Goal: Information Seeking & Learning: Learn about a topic

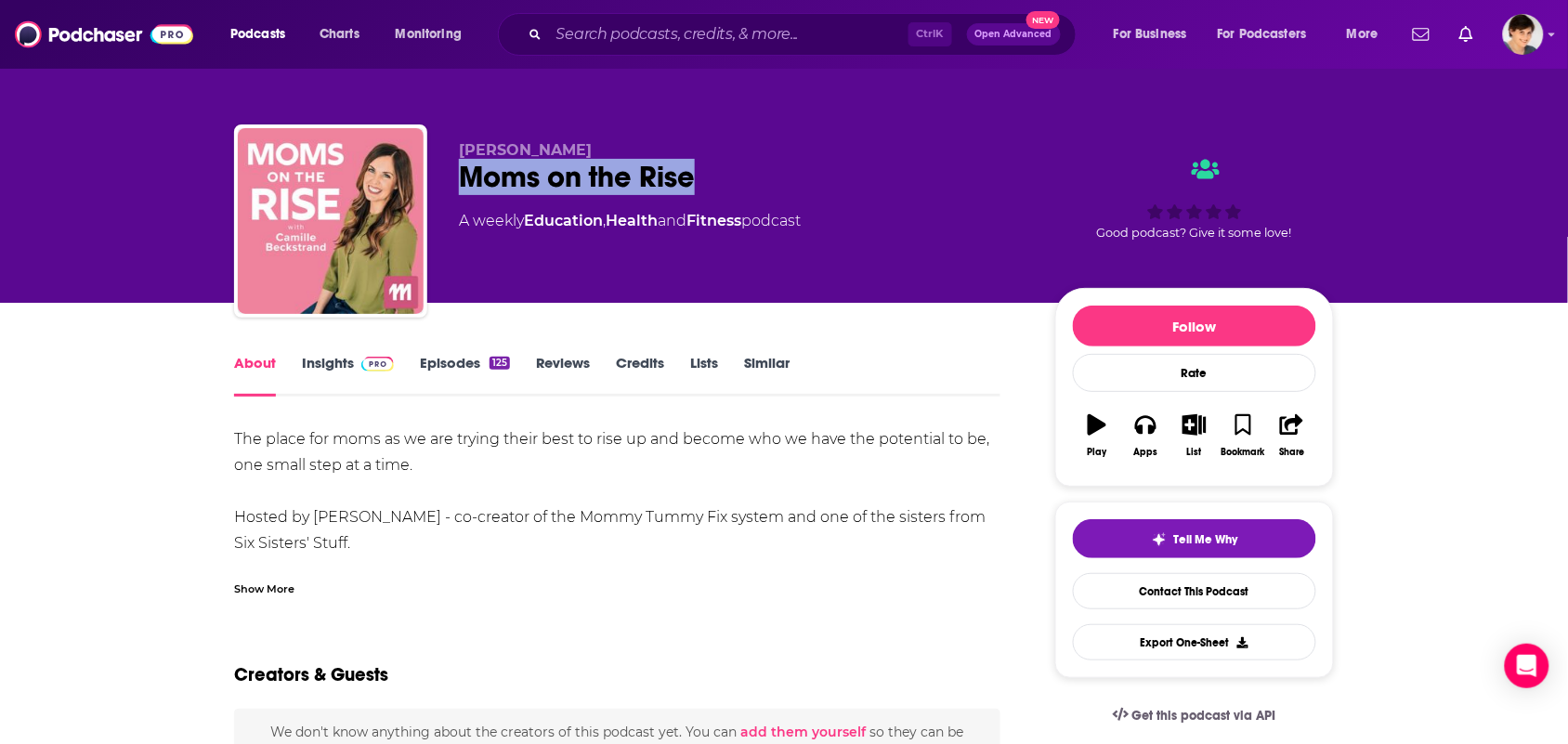
drag, startPoint x: 698, startPoint y: 179, endPoint x: 462, endPoint y: 175, distance: 236.1
click at [462, 175] on div "Moms on the Rise" at bounding box center [742, 177] width 567 height 36
copy h1 "Moms on the Rise"
drag, startPoint x: 614, startPoint y: 140, endPoint x: 458, endPoint y: 146, distance: 156.2
click at [459, 146] on p "[PERSON_NAME]" at bounding box center [742, 150] width 567 height 18
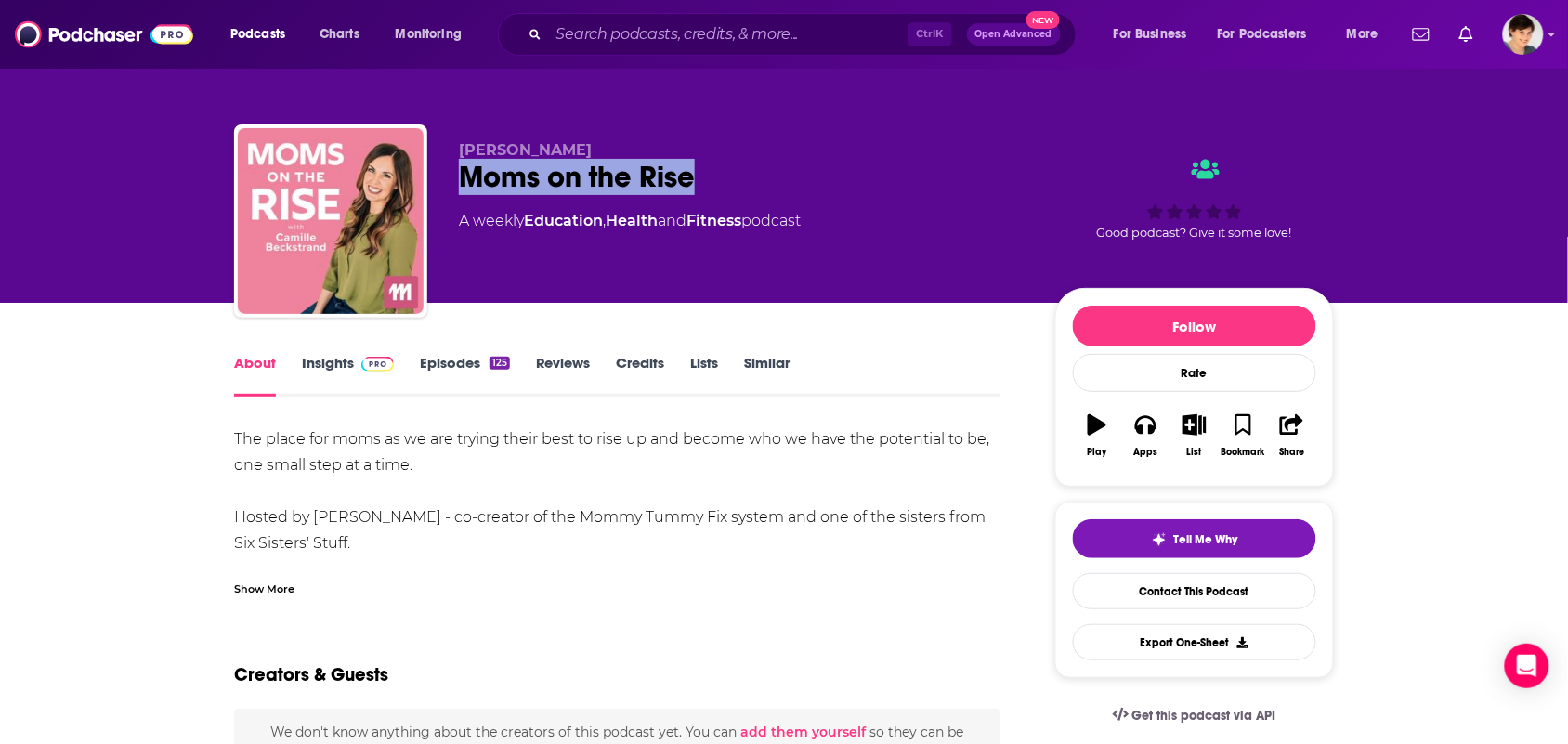
copy span "[PERSON_NAME]"
drag, startPoint x: 702, startPoint y: 175, endPoint x: 443, endPoint y: 186, distance: 259.5
click at [443, 186] on div "[PERSON_NAME] Moms on the Rise A weekly Education , Health and Fitness podcast …" at bounding box center [784, 225] width 1100 height 201
copy h1 "Moms on the Rise"
click at [293, 593] on div "Show More" at bounding box center [264, 588] width 60 height 18
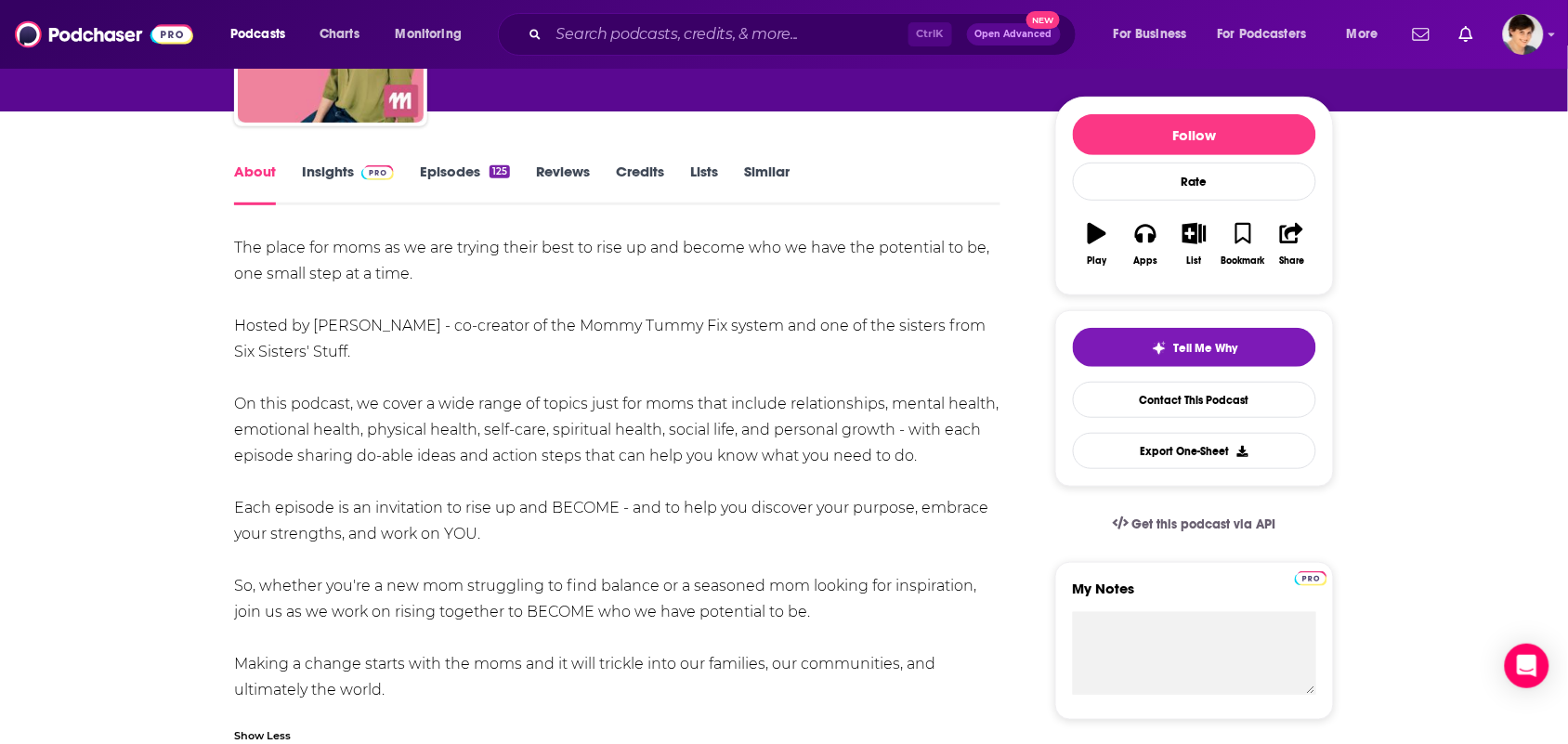
scroll to position [232, 0]
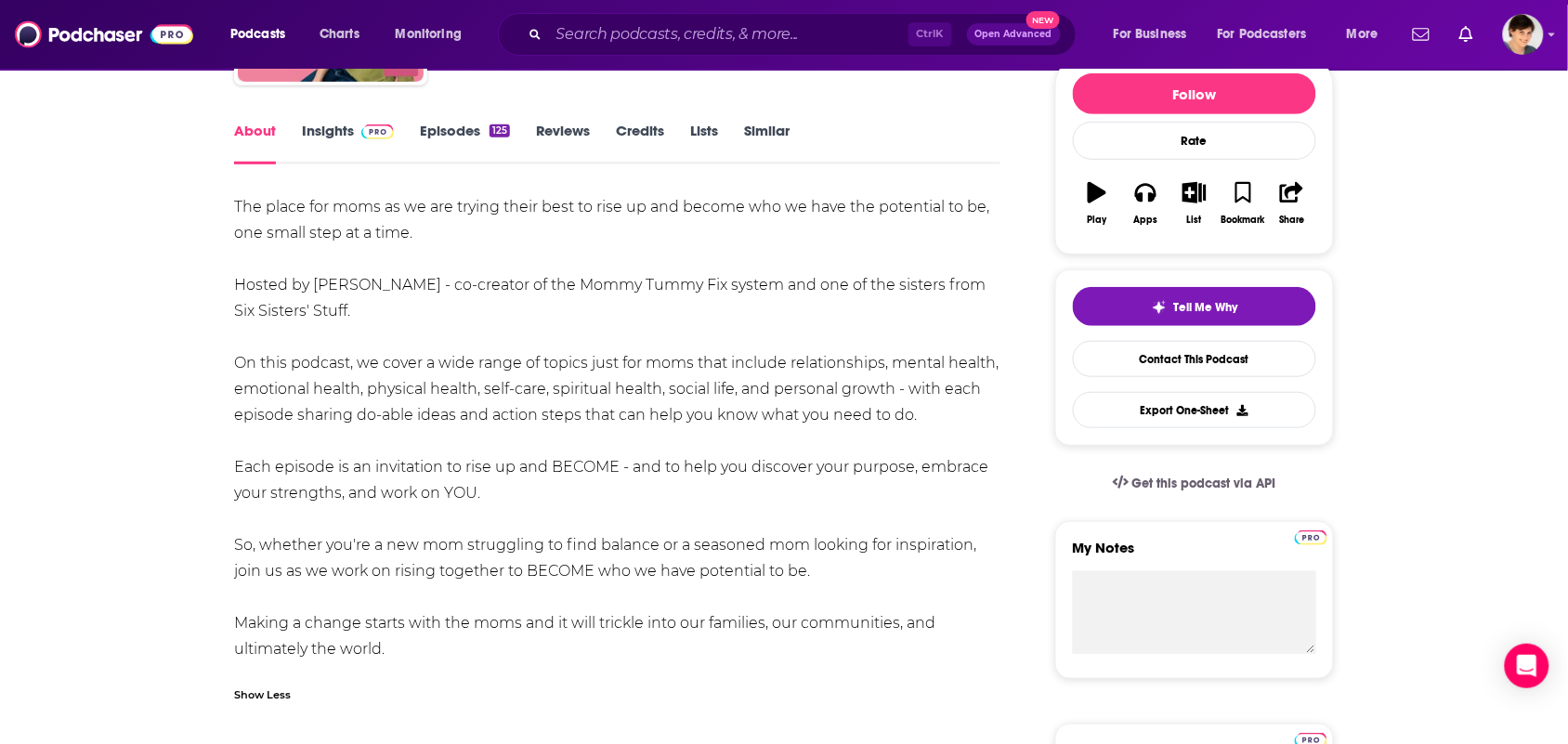
drag, startPoint x: 432, startPoint y: 650, endPoint x: 205, endPoint y: 209, distance: 496.2
copy div "The place for moms as we are trying their best to rise up and become who we hav…"
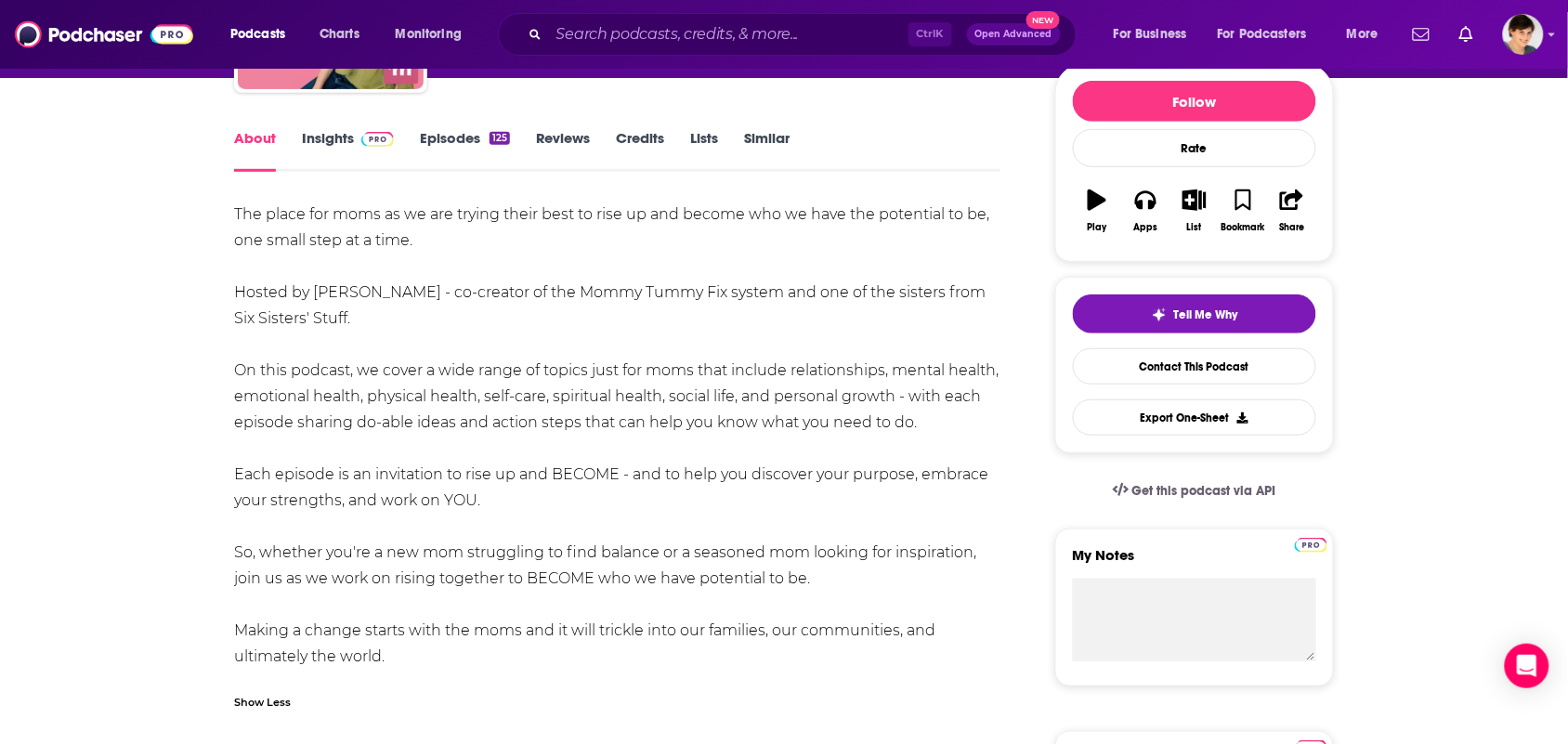
scroll to position [0, 0]
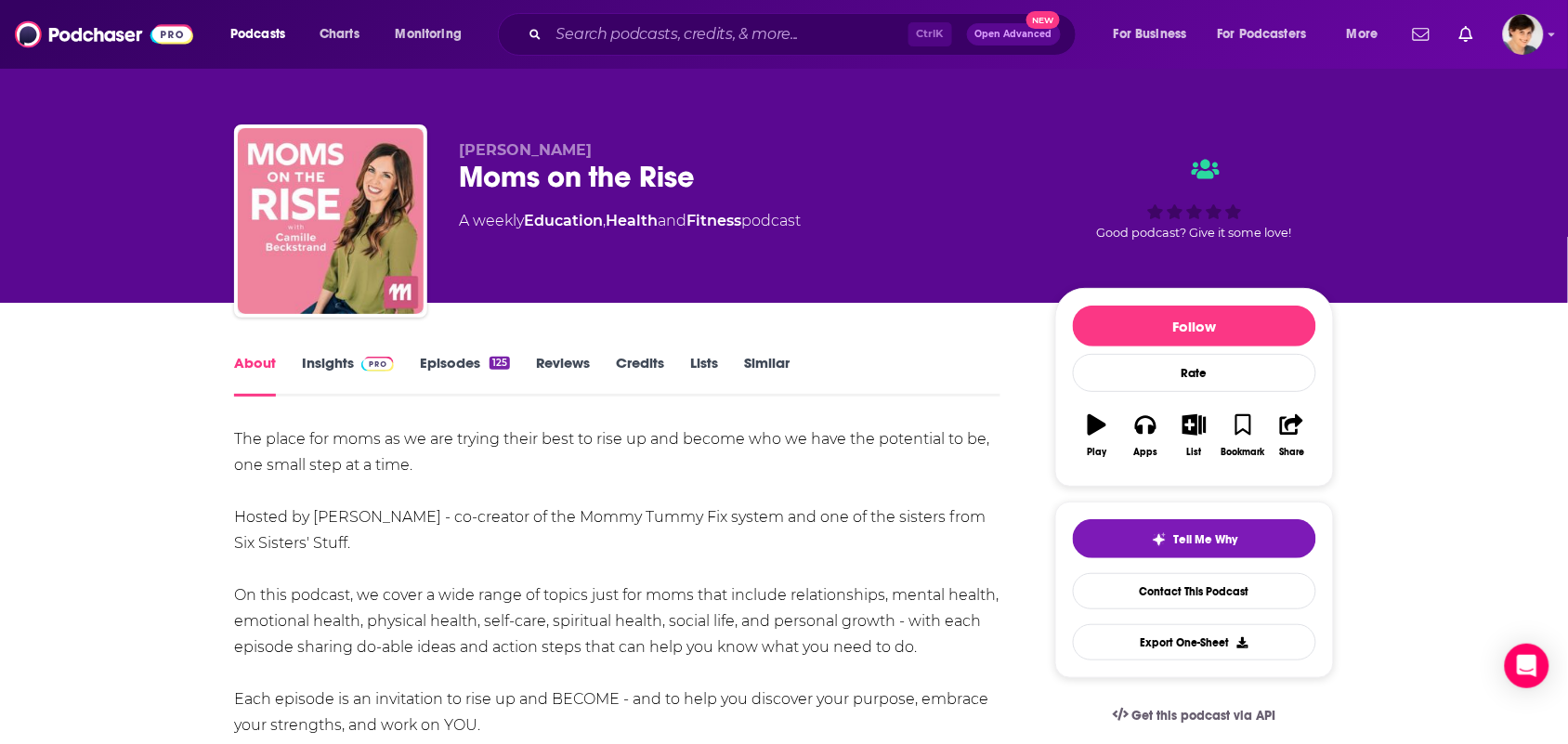
drag, startPoint x: 606, startPoint y: 145, endPoint x: 356, endPoint y: 164, distance: 250.6
click at [356, 164] on div "[PERSON_NAME] Moms on the Rise A weekly Education , Health and Fitness podcast …" at bounding box center [784, 225] width 1100 height 201
click at [544, 146] on span "[PERSON_NAME]" at bounding box center [525, 150] width 133 height 18
drag, startPoint x: 627, startPoint y: 151, endPoint x: 462, endPoint y: 154, distance: 165.4
click at [462, 154] on p "[PERSON_NAME]" at bounding box center [742, 150] width 567 height 18
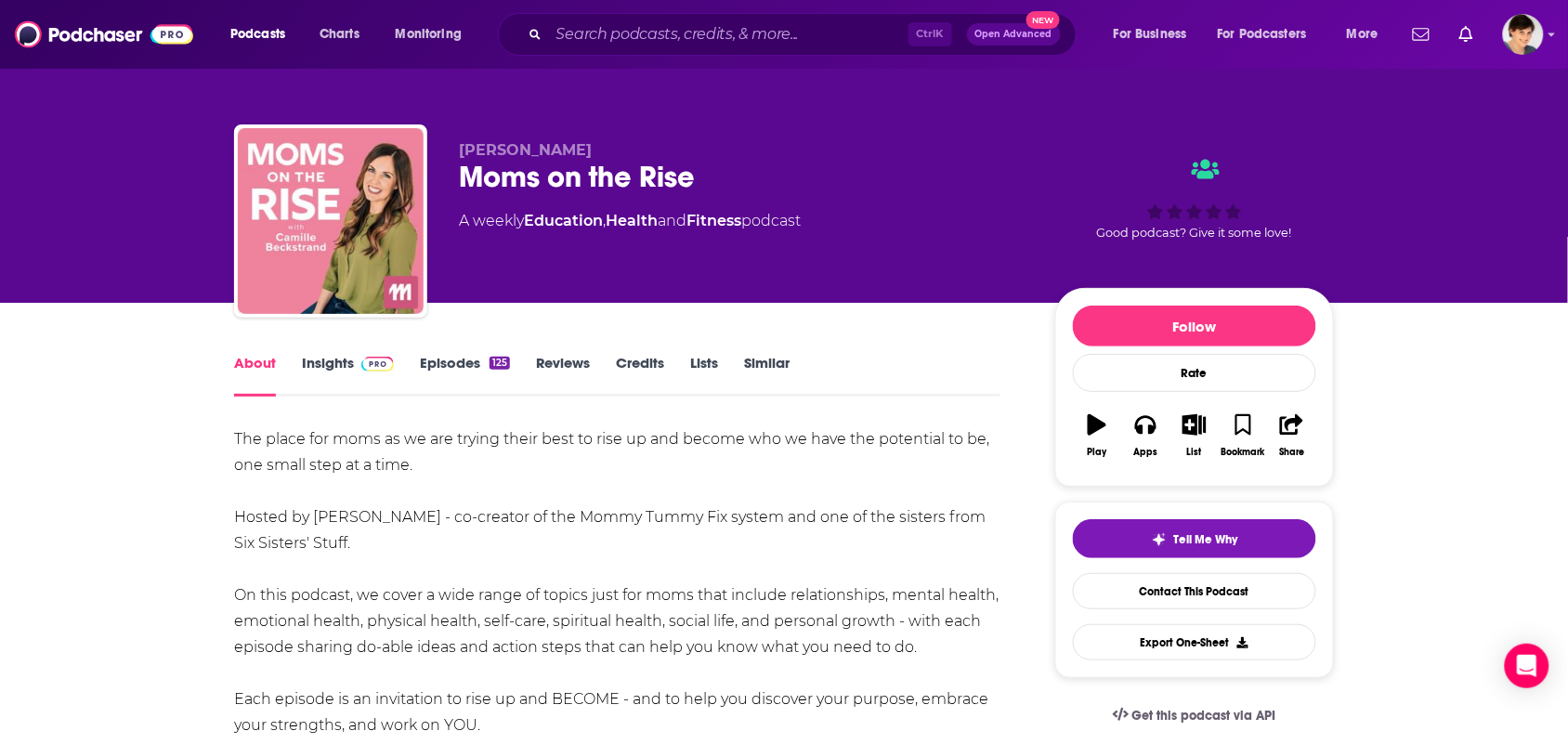
copy span "[PERSON_NAME]"
